Goal: Task Accomplishment & Management: Complete application form

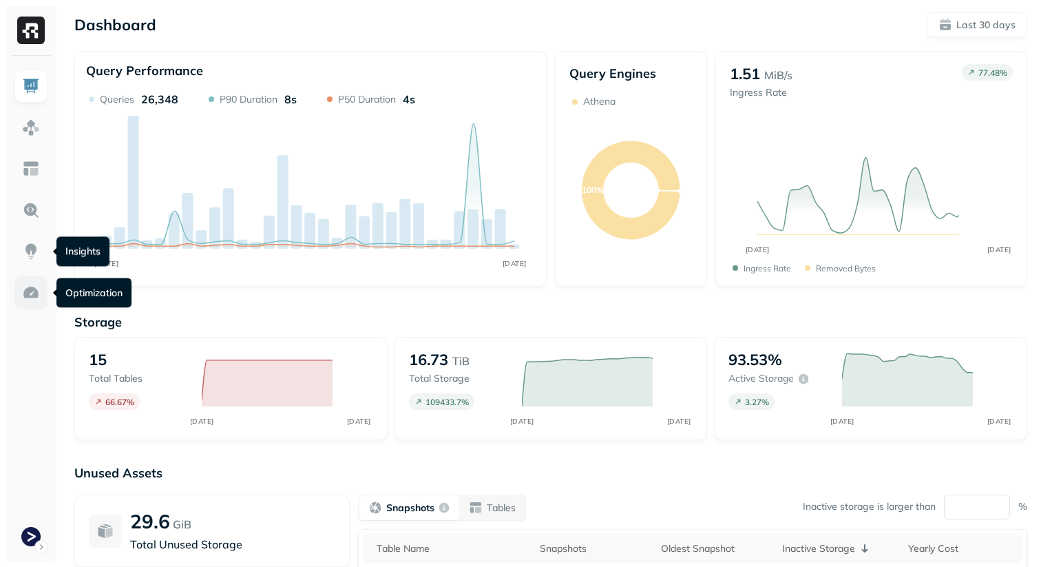
click at [45, 284] on link at bounding box center [30, 292] width 33 height 33
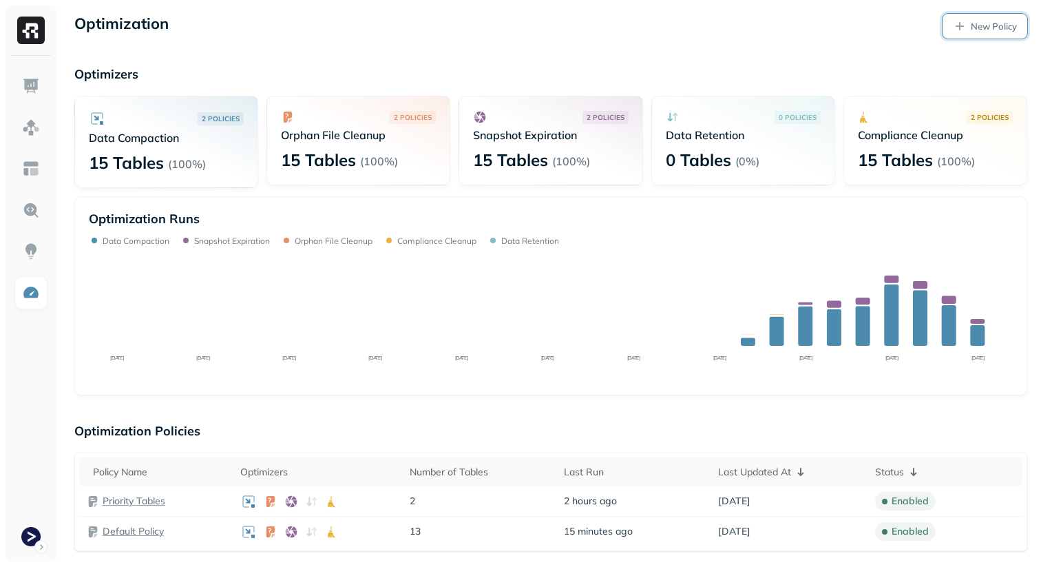
click at [964, 33] on link "New Policy" at bounding box center [985, 26] width 85 height 25
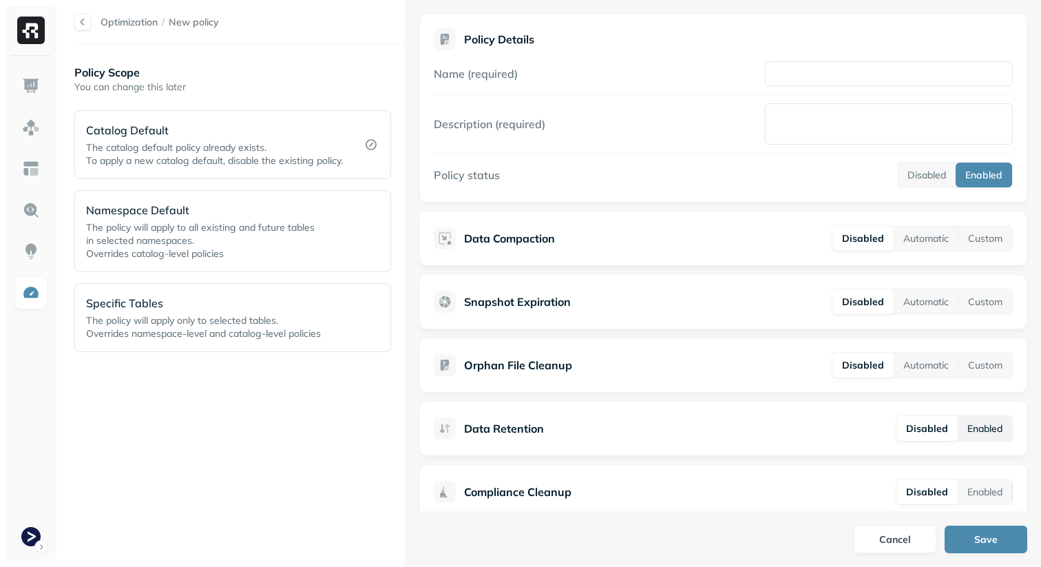
click at [979, 428] on button "Enabled" at bounding box center [985, 428] width 54 height 25
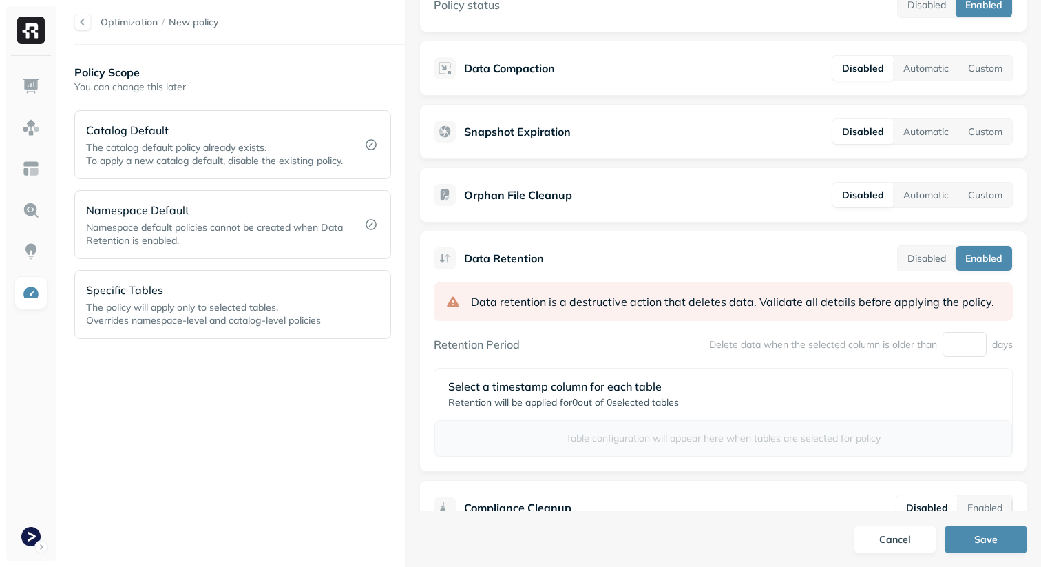
scroll to position [169, 0]
click at [362, 479] on div "Policy Scope You can change this later Catalog Default The catalog default poli…" at bounding box center [239, 306] width 331 height 494
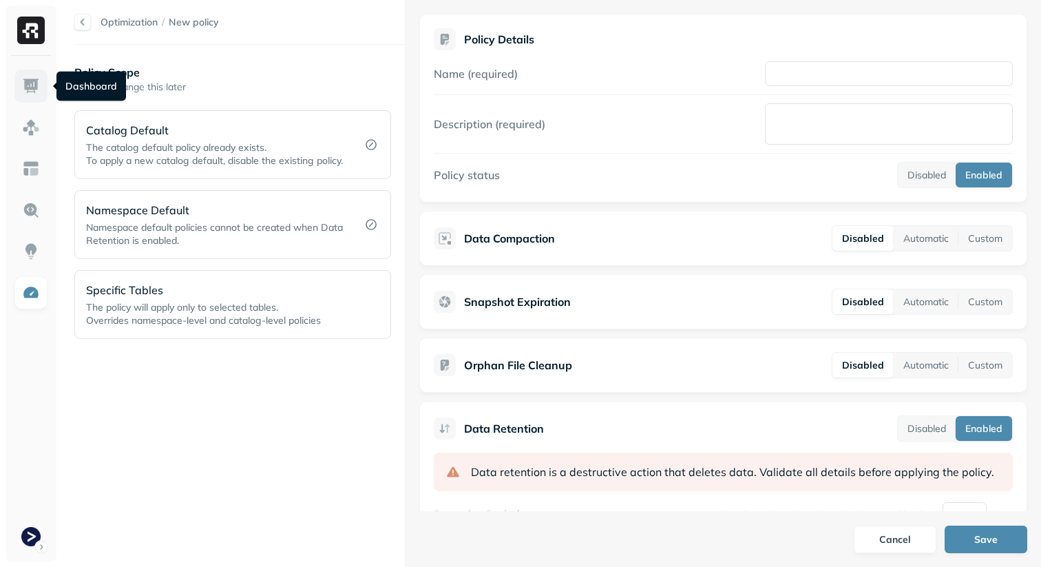
click at [37, 74] on link at bounding box center [30, 86] width 33 height 33
click at [853, 526] on div "Cancel Save" at bounding box center [724, 539] width 636 height 56
click at [862, 527] on button "Cancel" at bounding box center [895, 539] width 83 height 28
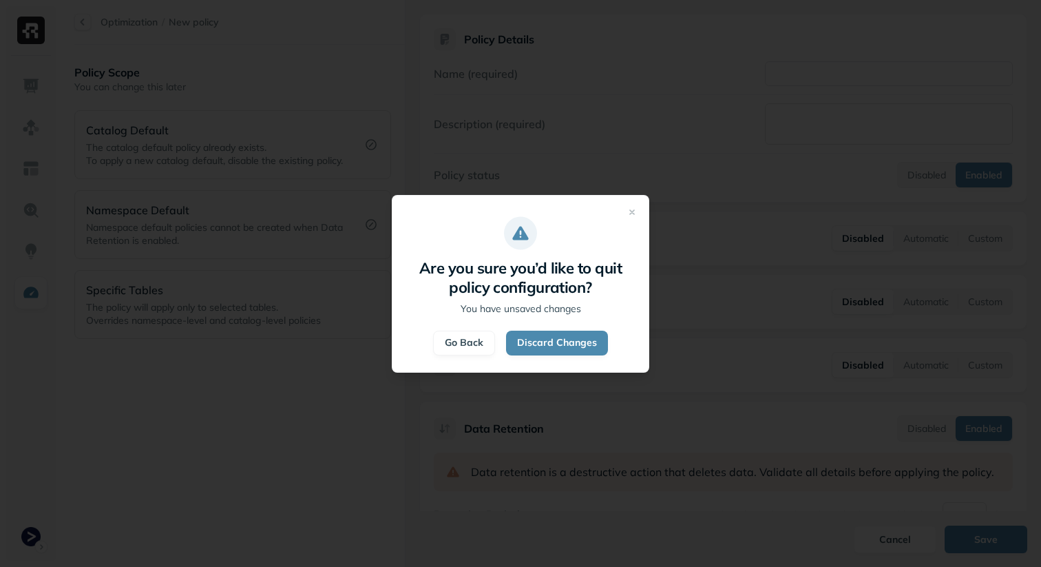
click at [611, 351] on div "Are you sure you’d like to quit policy configuration? You have unsaved changes …" at bounding box center [521, 284] width 258 height 178
click at [588, 345] on button "Discard Changes" at bounding box center [557, 343] width 102 height 25
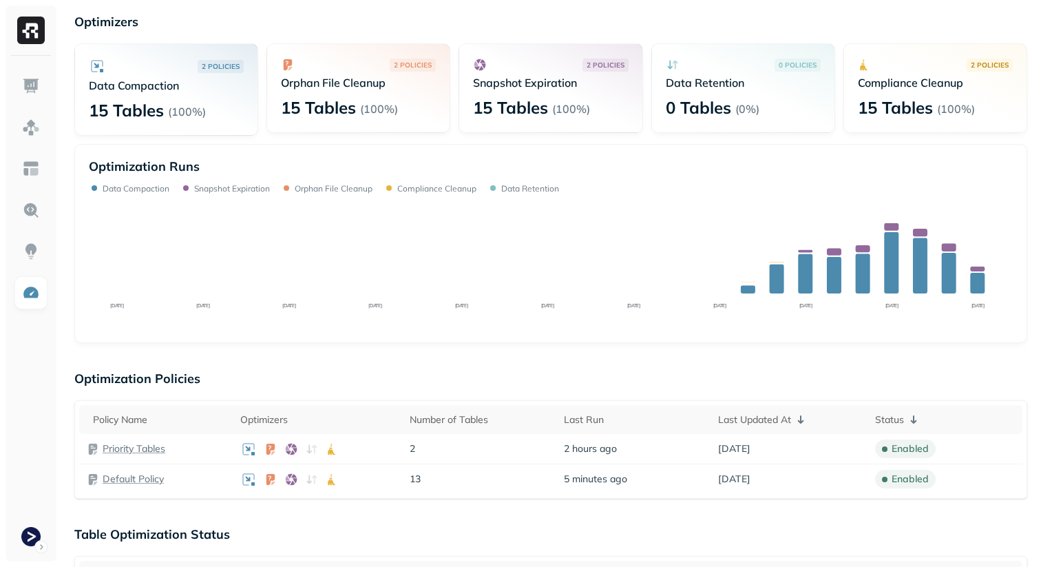
scroll to position [112, 0]
